Goal: Task Accomplishment & Management: Manage account settings

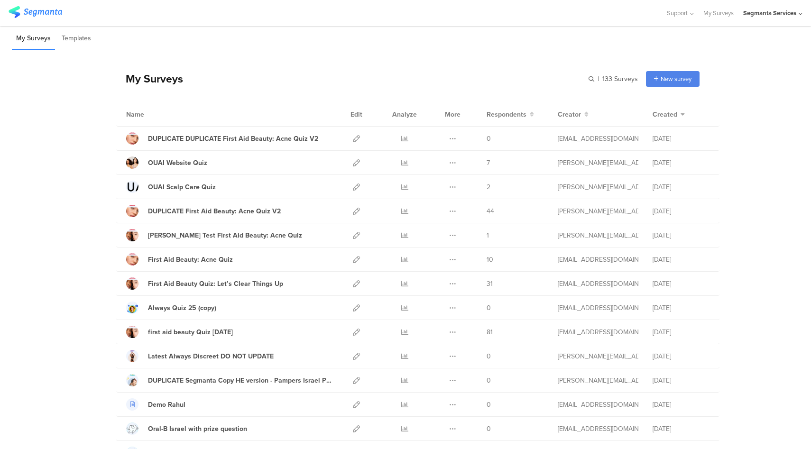
click at [779, 13] on div "Segmanta Services" at bounding box center [769, 13] width 53 height 9
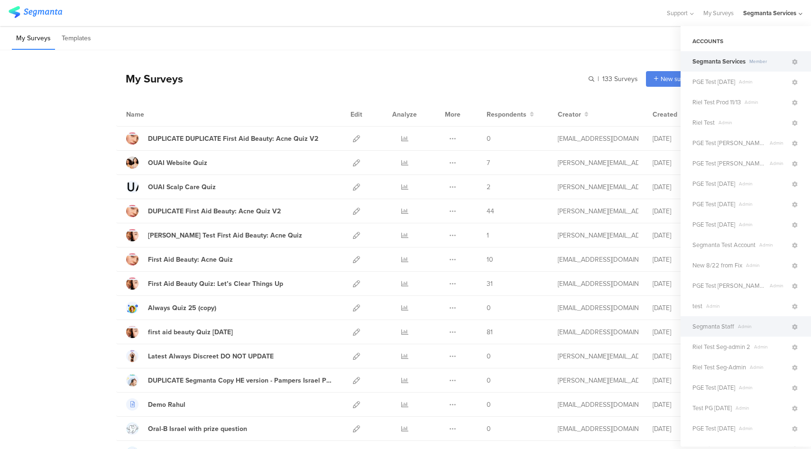
click at [722, 330] on span "Segmanta Staff" at bounding box center [713, 326] width 42 height 9
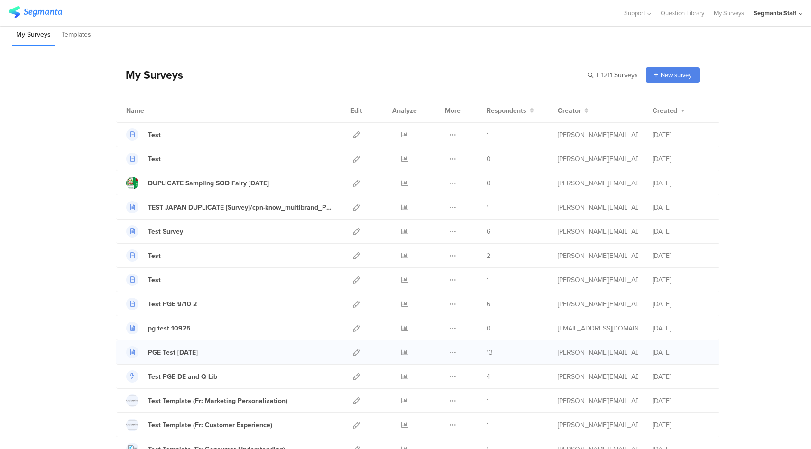
scroll to position [12, 0]
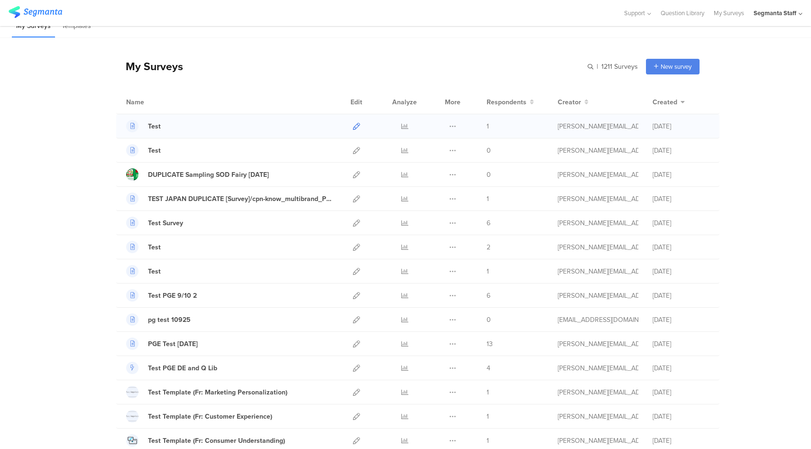
click at [355, 126] on icon at bounding box center [356, 126] width 7 height 7
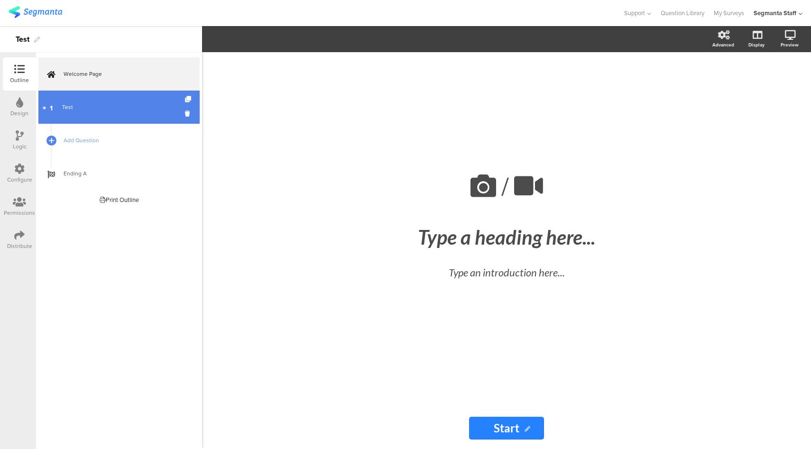
click at [149, 115] on link "1 Test" at bounding box center [118, 107] width 161 height 33
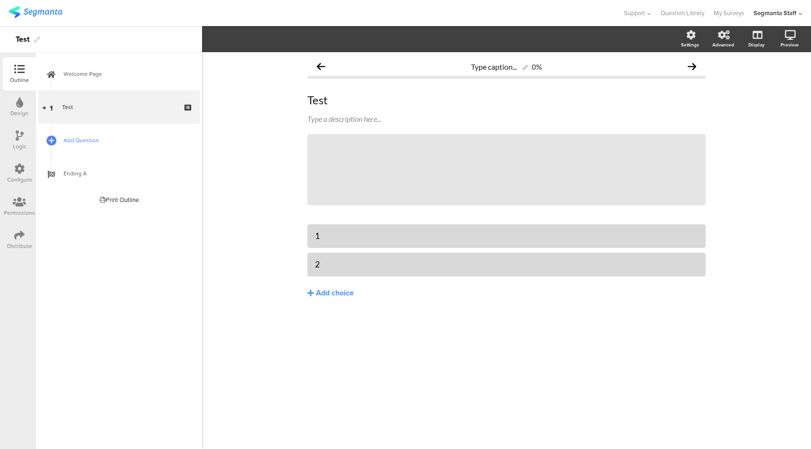
click at [62, 138] on link "Add Question" at bounding box center [118, 140] width 161 height 33
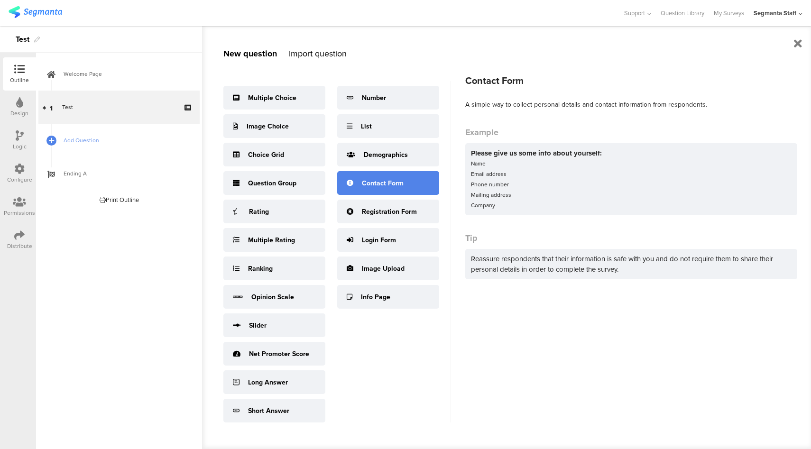
click at [387, 189] on div "Contact Form" at bounding box center [388, 183] width 102 height 24
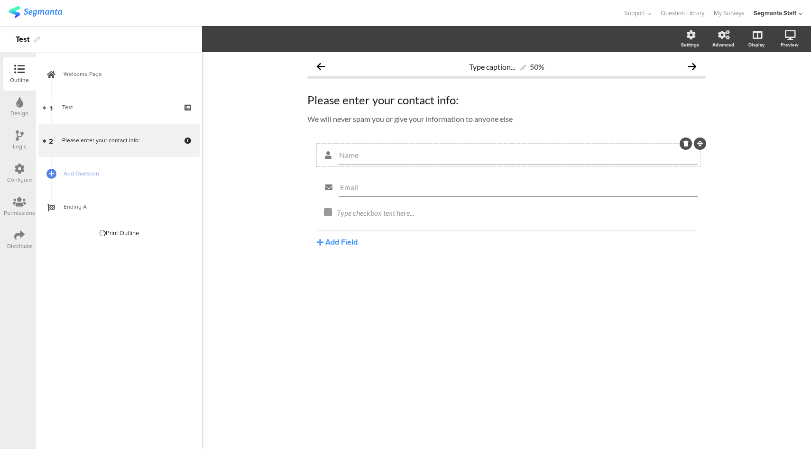
click at [683, 145] on icon at bounding box center [685, 144] width 5 height 6
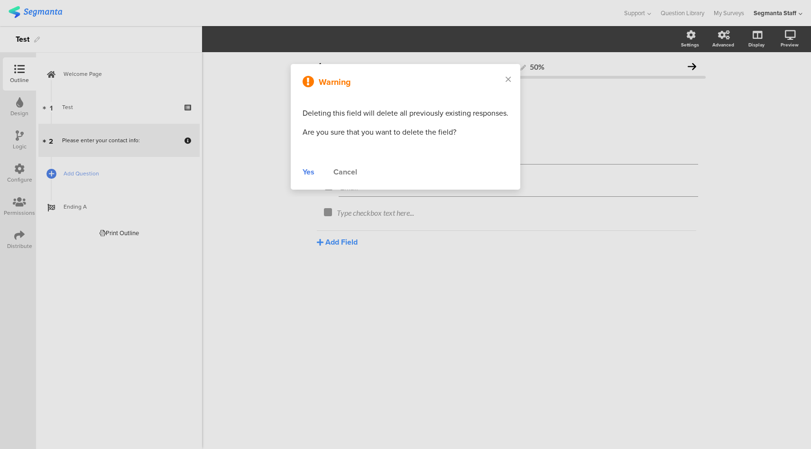
click at [309, 174] on div "Yes" at bounding box center [309, 171] width 12 height 11
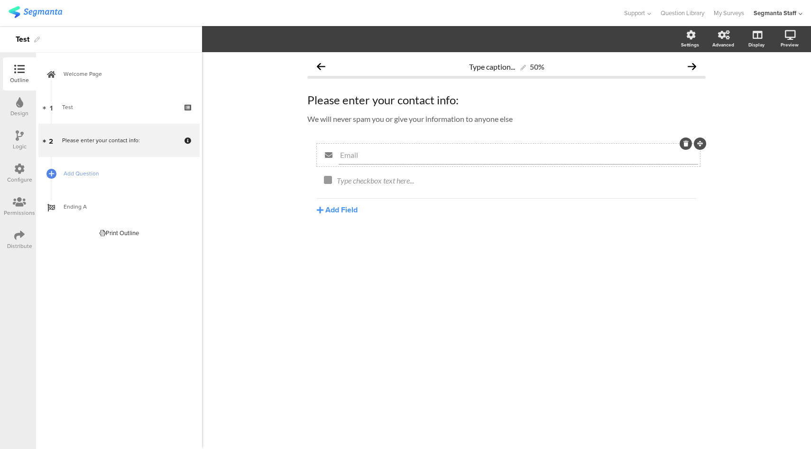
click at [687, 147] on div at bounding box center [686, 144] width 12 height 12
click at [684, 177] on icon at bounding box center [682, 176] width 5 height 6
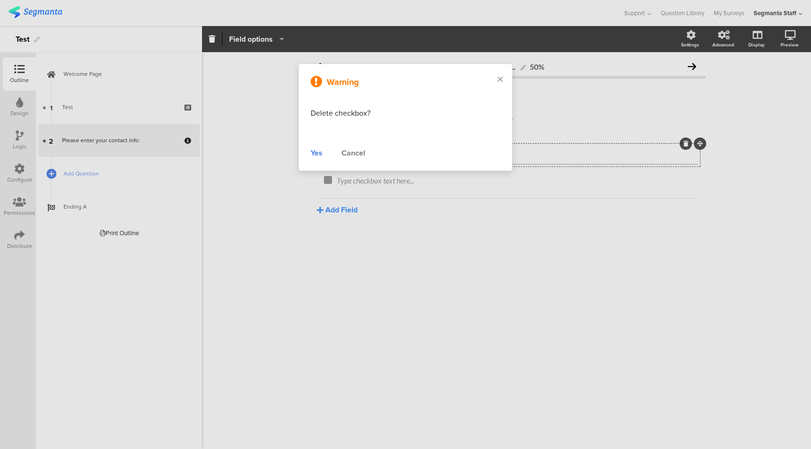
click at [316, 154] on div "Yes" at bounding box center [317, 152] width 12 height 11
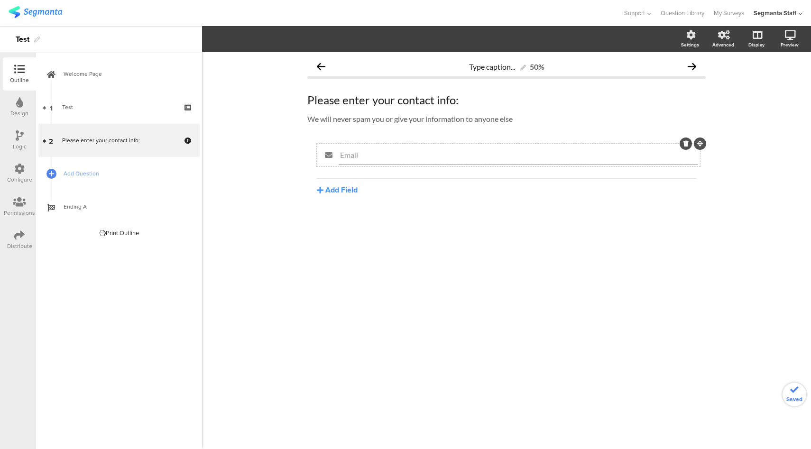
click at [686, 143] on icon at bounding box center [685, 144] width 5 height 6
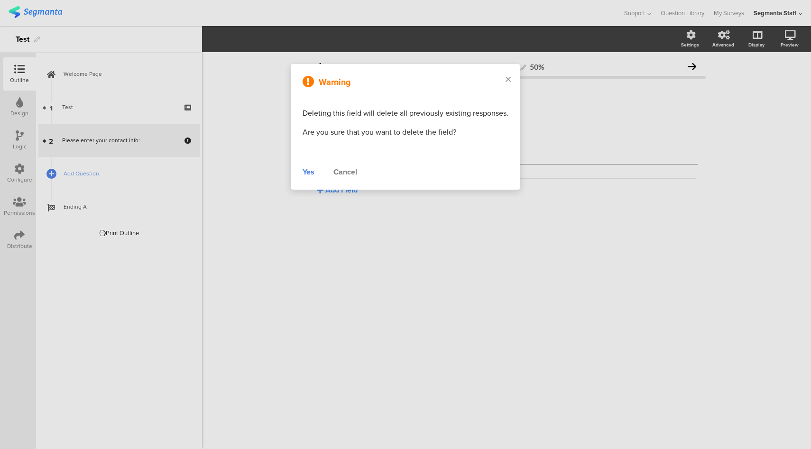
click at [309, 173] on div "Yes" at bounding box center [309, 171] width 12 height 11
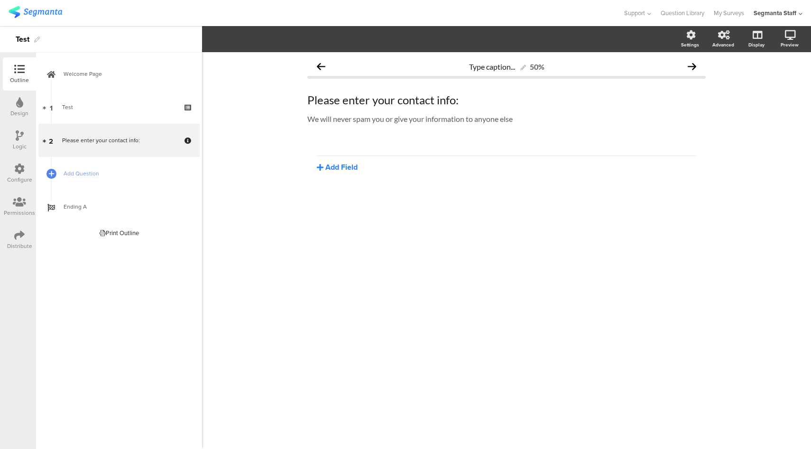
click at [348, 166] on button "Add Field" at bounding box center [337, 167] width 41 height 11
click at [349, 240] on button "Date" at bounding box center [365, 244] width 97 height 15
click at [388, 149] on div "Date" at bounding box center [518, 155] width 360 height 19
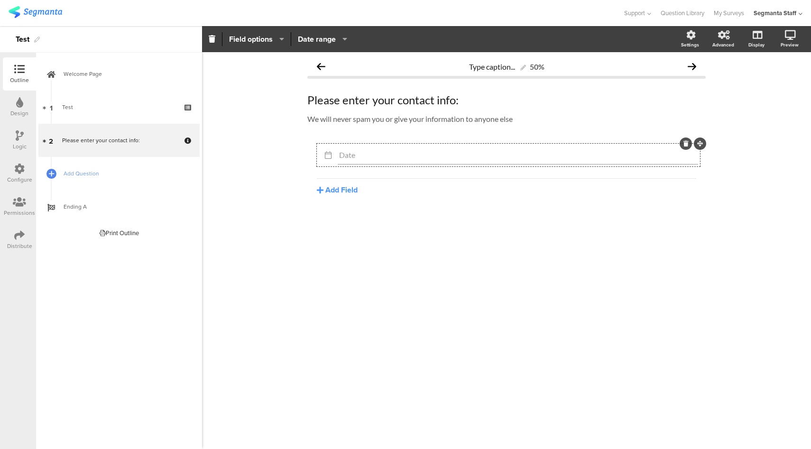
click at [277, 40] on icon "button" at bounding box center [279, 39] width 9 height 8
click at [269, 113] on div "Type caption... 50% Please enter your contact info: Please enter your contact i…" at bounding box center [506, 250] width 609 height 397
click at [119, 172] on span "Add Question" at bounding box center [124, 173] width 121 height 9
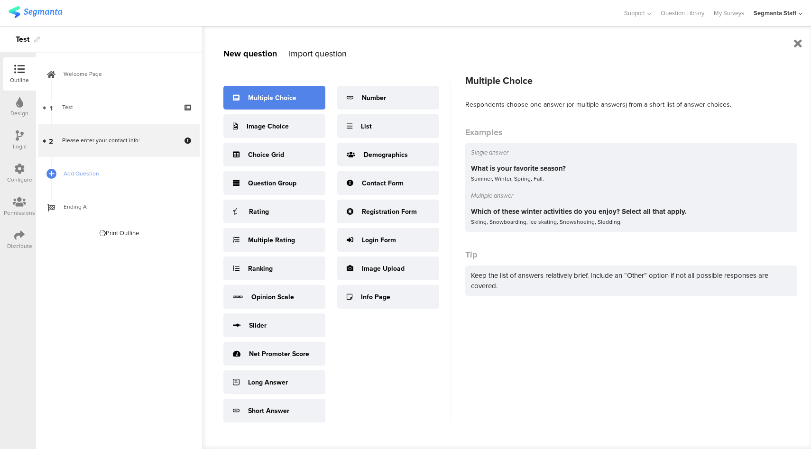
click at [293, 99] on div "Multiple Choice" at bounding box center [272, 98] width 48 height 10
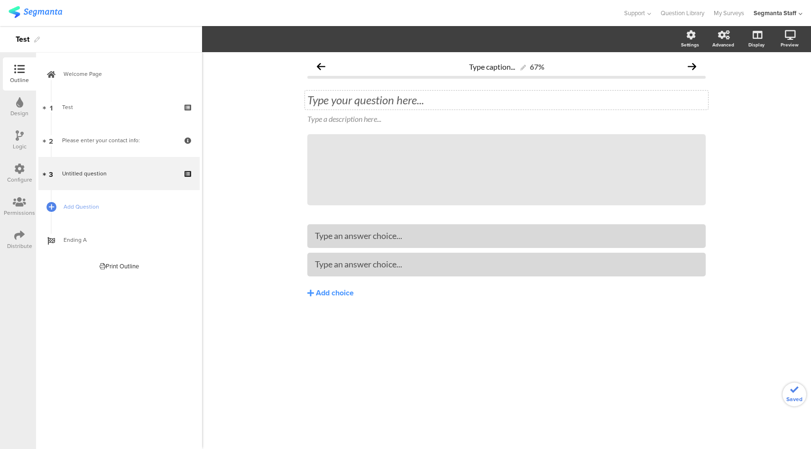
click at [365, 96] on div "Type your question here..." at bounding box center [506, 100] width 403 height 19
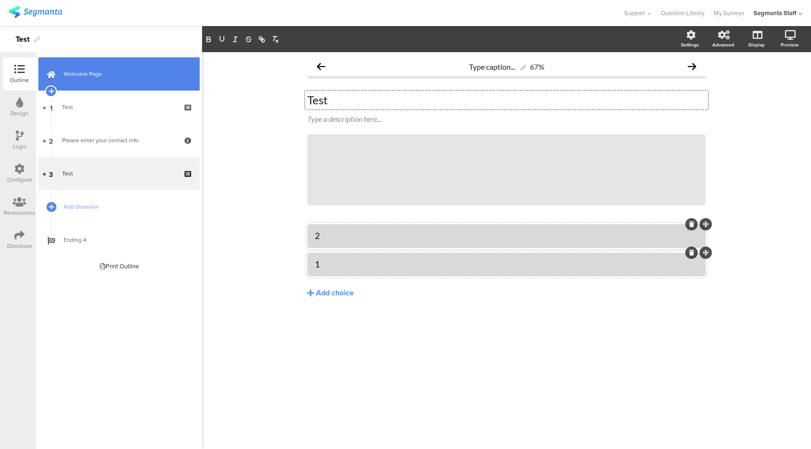
click at [85, 80] on link "Welcome Page" at bounding box center [118, 73] width 161 height 33
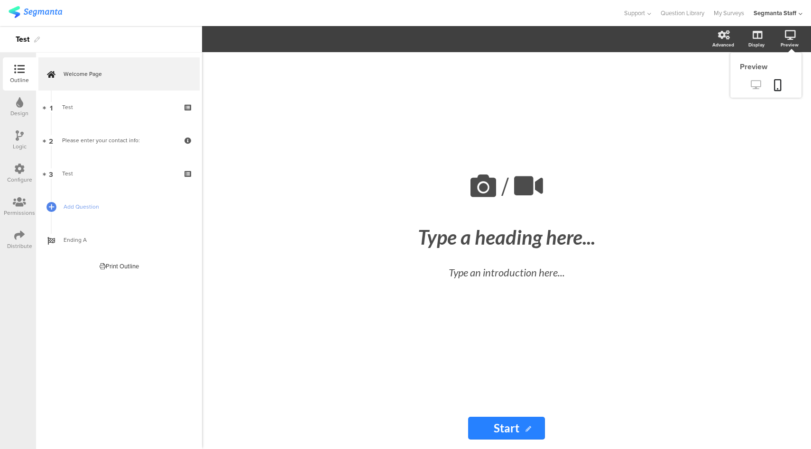
click at [760, 83] on icon at bounding box center [756, 84] width 10 height 9
click at [27, 244] on div "Distribute" at bounding box center [19, 246] width 25 height 9
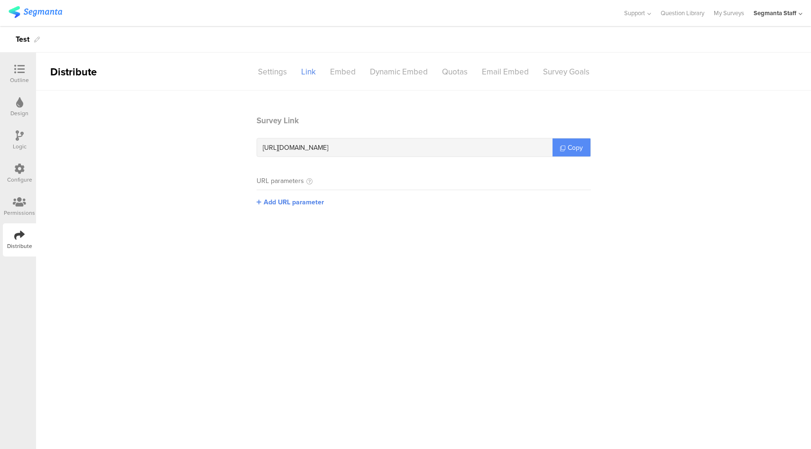
click at [570, 153] on link "Copy" at bounding box center [571, 147] width 38 height 18
click at [16, 141] on div at bounding box center [20, 136] width 8 height 12
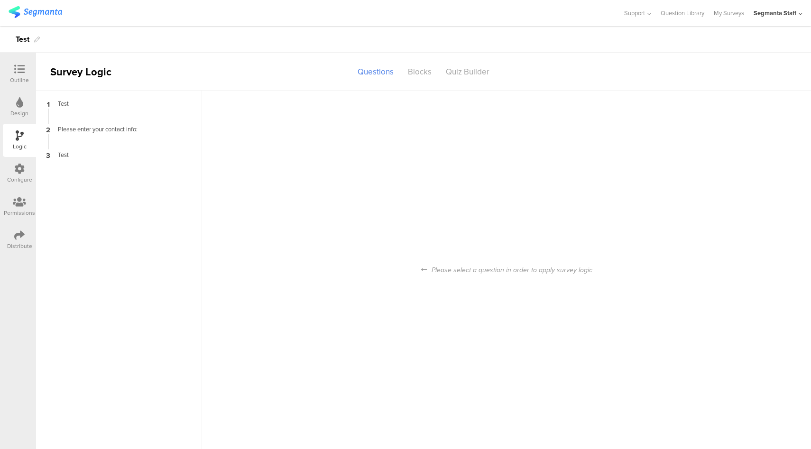
click at [21, 72] on icon at bounding box center [19, 69] width 10 height 10
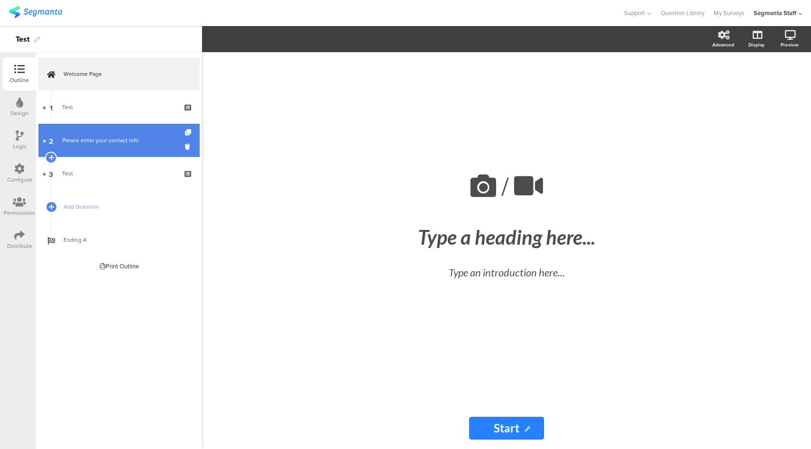
click at [99, 141] on div "Please enter your contact info:" at bounding box center [118, 140] width 113 height 9
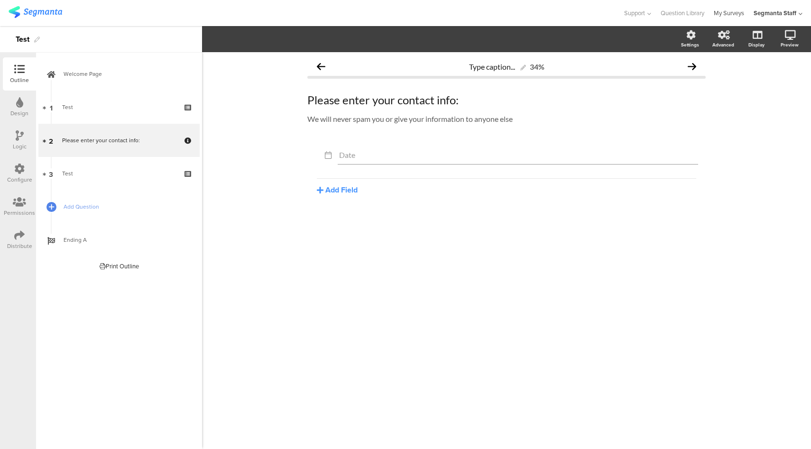
click at [735, 17] on link "My Surveys" at bounding box center [729, 13] width 30 height 26
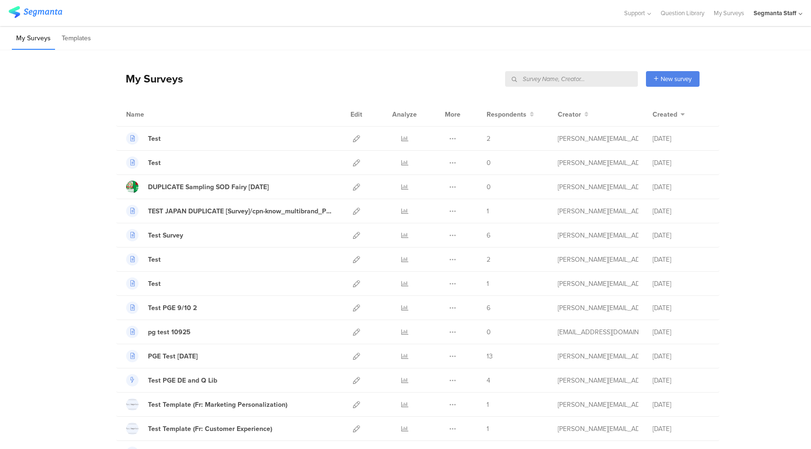
click at [613, 83] on input "text" at bounding box center [571, 79] width 133 height 16
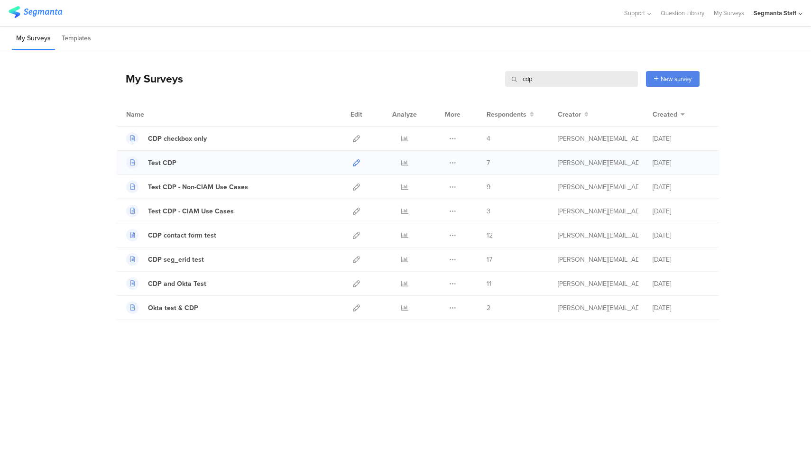
type input "cdp"
click at [354, 161] on icon at bounding box center [356, 162] width 7 height 7
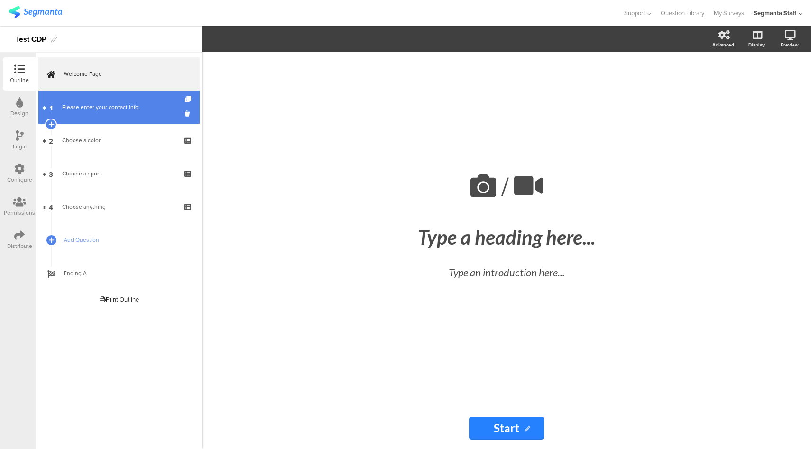
click at [111, 104] on div "Please enter your contact info:" at bounding box center [118, 106] width 113 height 9
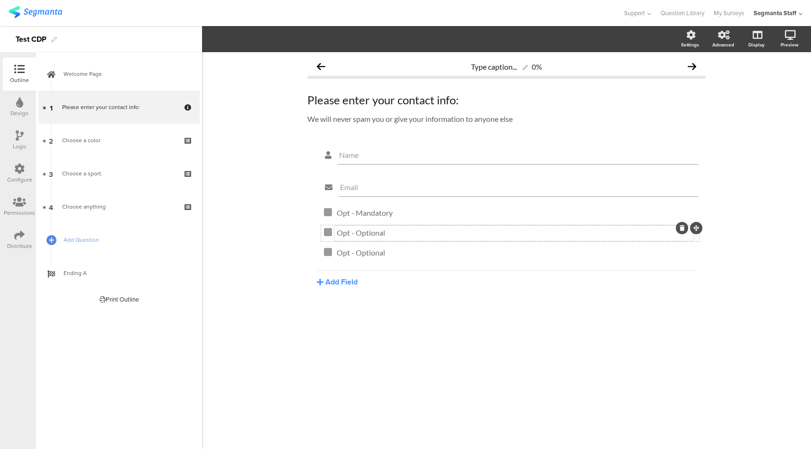
click at [377, 229] on p "Opt - Optional" at bounding box center [514, 232] width 355 height 9
click at [326, 234] on div at bounding box center [328, 232] width 8 height 8
click at [264, 40] on span "Field options" at bounding box center [251, 39] width 44 height 11
click at [314, 64] on span at bounding box center [312, 64] width 14 height 8
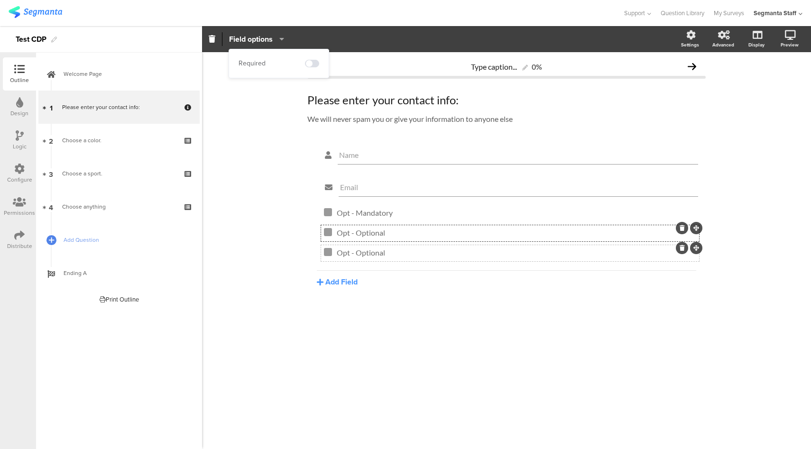
click at [328, 252] on div at bounding box center [328, 252] width 8 height 8
click at [262, 41] on span "Field options" at bounding box center [251, 39] width 44 height 11
click at [357, 34] on div "Field options" at bounding box center [440, 39] width 476 height 14
click at [326, 213] on div at bounding box center [328, 212] width 8 height 8
click at [272, 42] on span "Field options" at bounding box center [251, 39] width 44 height 11
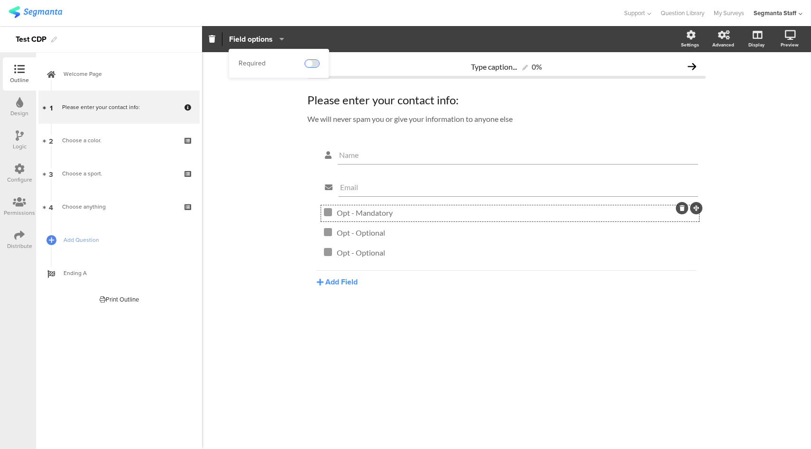
click at [313, 67] on span at bounding box center [312, 64] width 14 height 8
click at [753, 87] on icon at bounding box center [756, 84] width 10 height 9
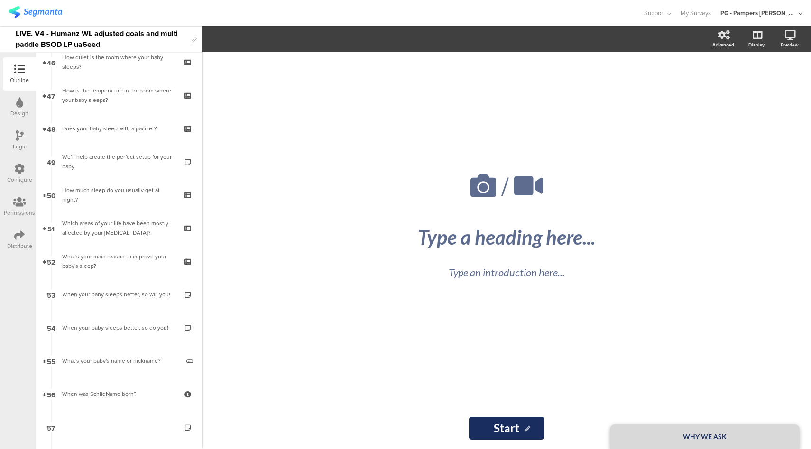
scroll to position [1506, 0]
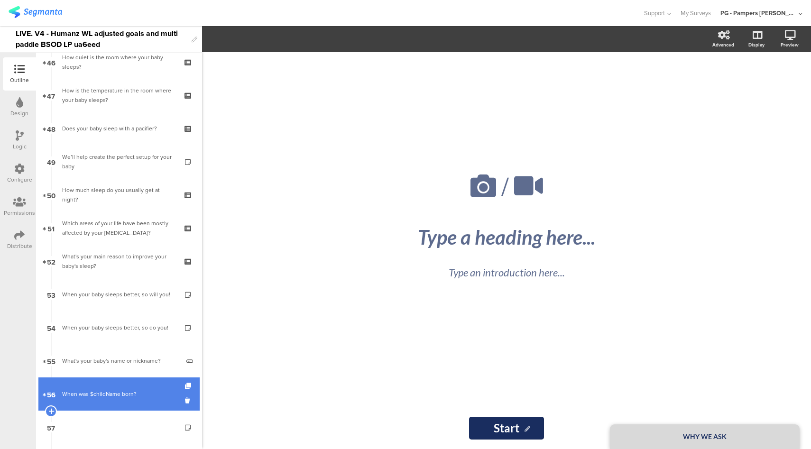
click at [157, 395] on div "When was $childName born?" at bounding box center [118, 393] width 113 height 9
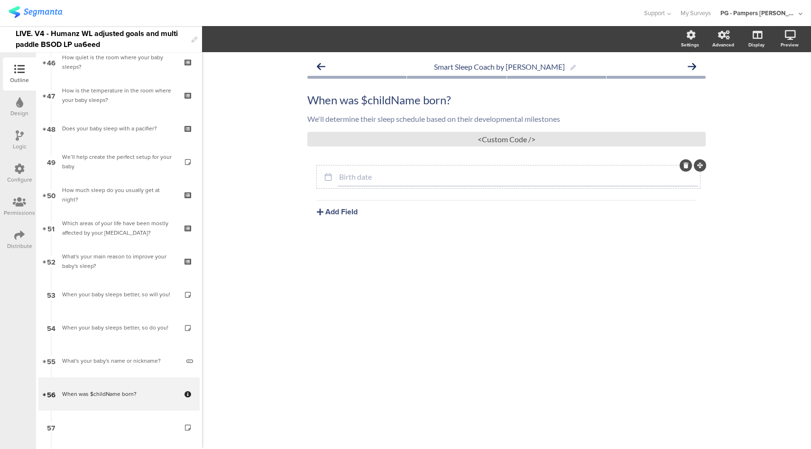
click at [367, 177] on input "Birth date" at bounding box center [518, 176] width 358 height 9
click at [271, 40] on span "Field options" at bounding box center [251, 39] width 44 height 11
click at [468, 11] on div at bounding box center [321, 13] width 625 height 16
click at [754, 83] on icon at bounding box center [756, 84] width 10 height 9
click at [506, 142] on div "<Custom Code />" at bounding box center [506, 139] width 398 height 15
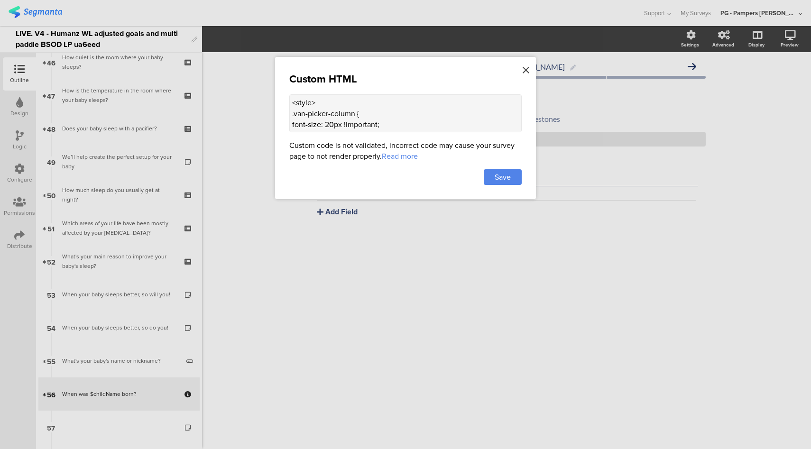
click at [525, 72] on icon at bounding box center [526, 70] width 7 height 10
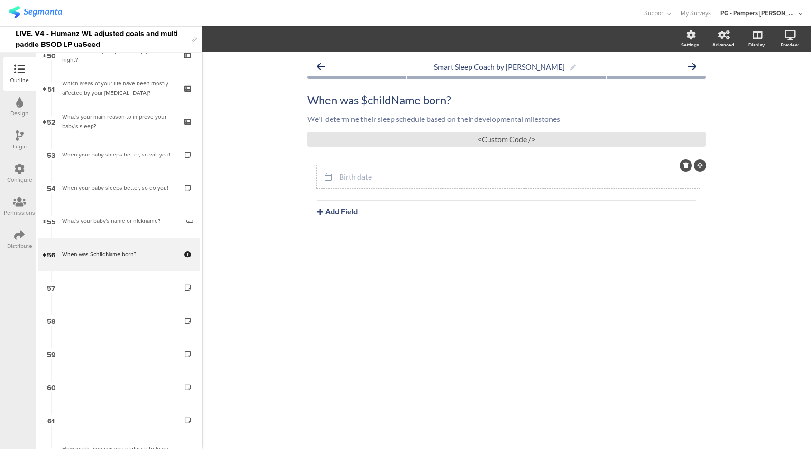
scroll to position [1649, 0]
click at [347, 179] on input "Birth date" at bounding box center [518, 176] width 358 height 9
click at [250, 42] on span "Field options" at bounding box center [251, 39] width 44 height 11
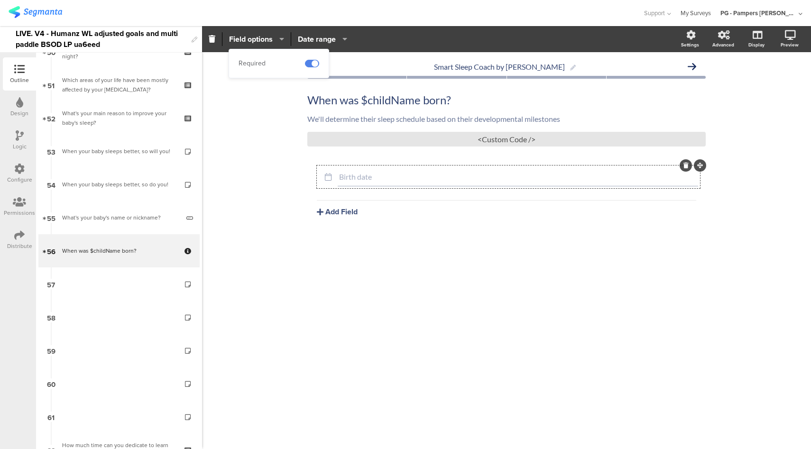
click at [697, 13] on link "My Surveys" at bounding box center [695, 13] width 30 height 26
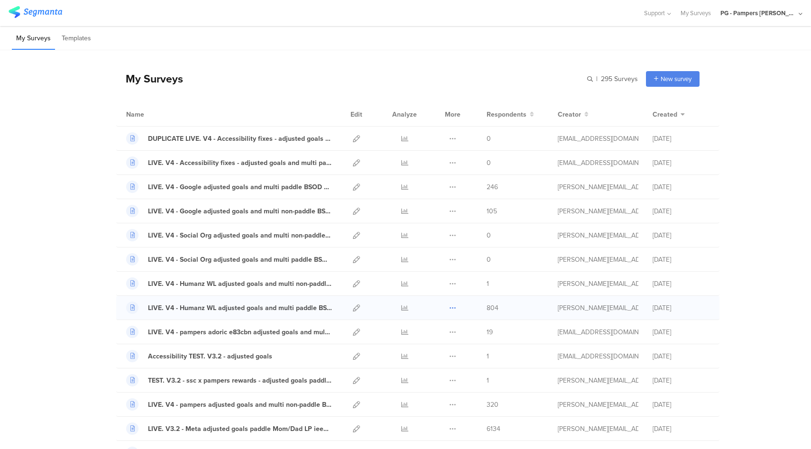
click at [449, 308] on icon at bounding box center [452, 307] width 7 height 7
click at [441, 332] on button "Duplicate" at bounding box center [434, 331] width 52 height 17
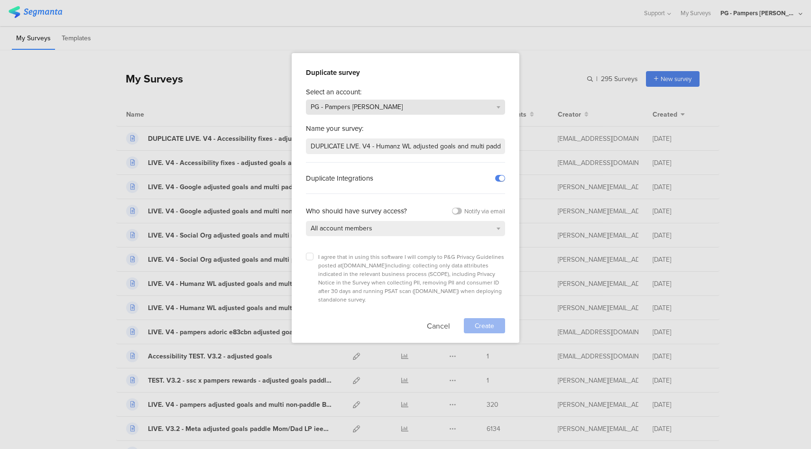
click at [358, 106] on span "PG - Pampers [PERSON_NAME]" at bounding box center [357, 107] width 92 height 10
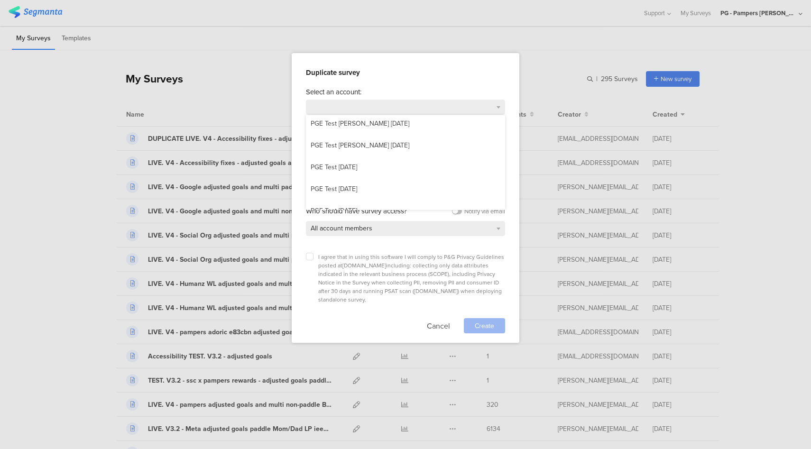
scroll to position [276, 0]
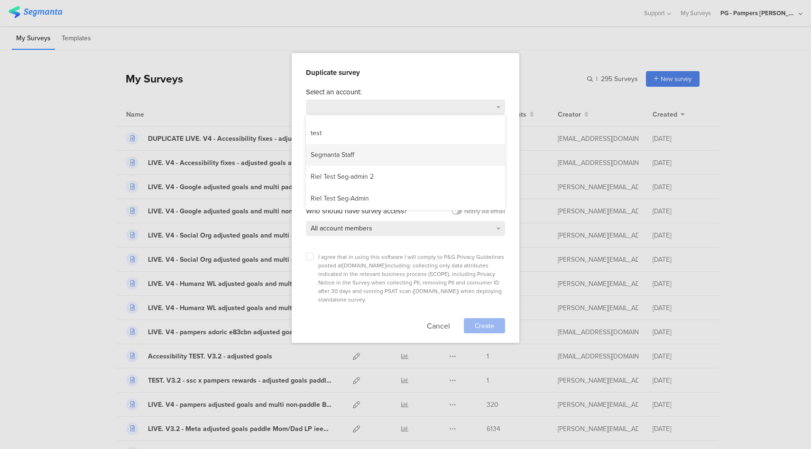
click at [367, 154] on div "Segmanta Staff" at bounding box center [405, 155] width 199 height 22
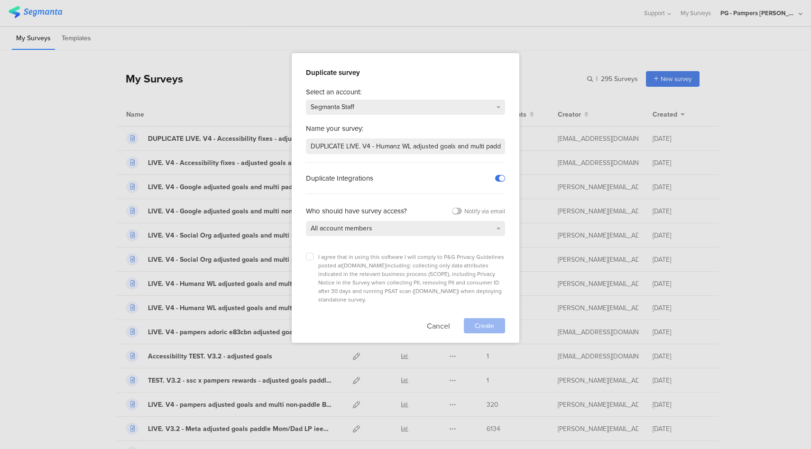
click at [497, 177] on label at bounding box center [500, 178] width 10 height 7
click at [0, 0] on input "checkbox" at bounding box center [0, 0] width 0 height 0
click at [312, 257] on label at bounding box center [310, 257] width 8 height 8
click at [0, 0] on input "checkbox" at bounding box center [0, 0] width 0 height 0
click at [490, 321] on span "Create" at bounding box center [484, 326] width 19 height 10
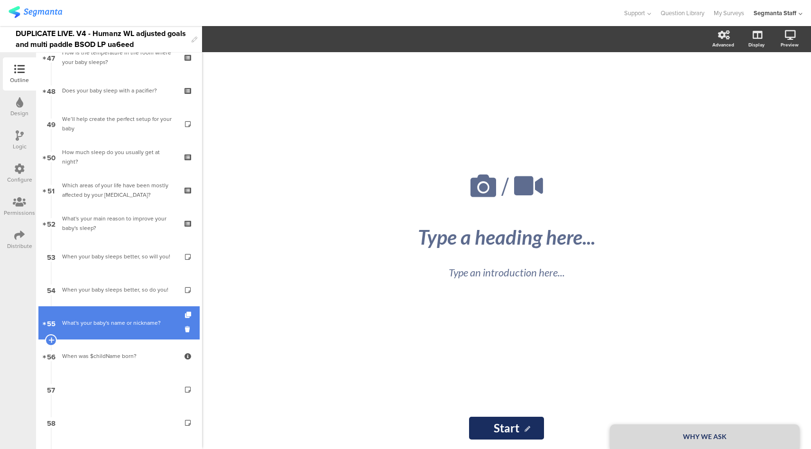
scroll to position [1571, 0]
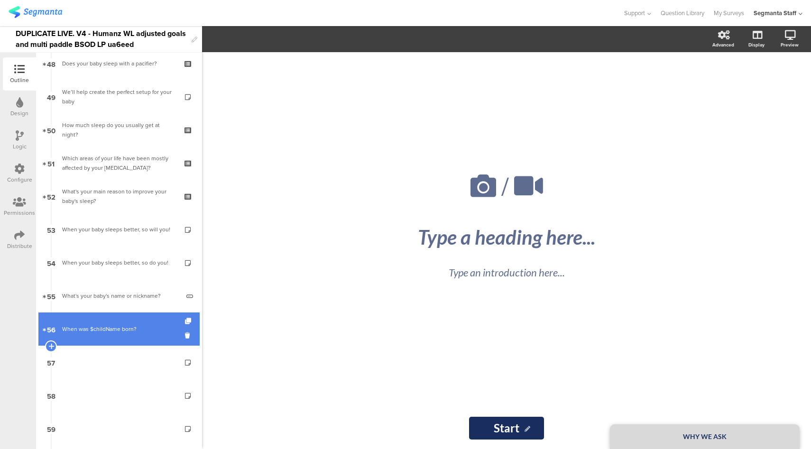
click at [150, 330] on div "When was $childName born?" at bounding box center [118, 328] width 113 height 9
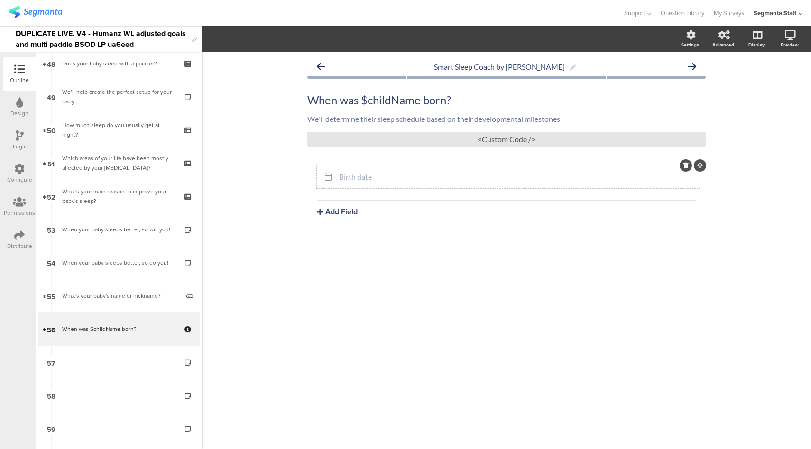
click at [387, 178] on input "Birth date" at bounding box center [518, 176] width 358 height 9
click at [277, 39] on icon "button" at bounding box center [279, 39] width 9 height 8
click at [462, 14] on div at bounding box center [312, 13] width 606 height 16
click at [755, 88] on icon at bounding box center [756, 84] width 10 height 9
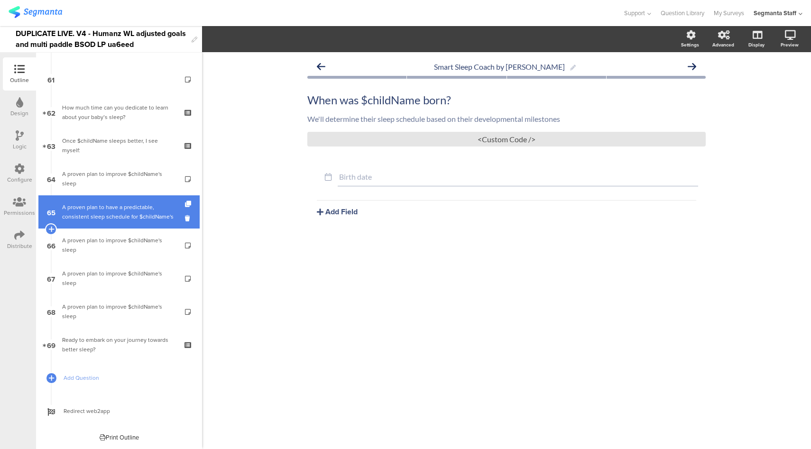
scroll to position [1826, 0]
